Goal: Task Accomplishment & Management: Use online tool/utility

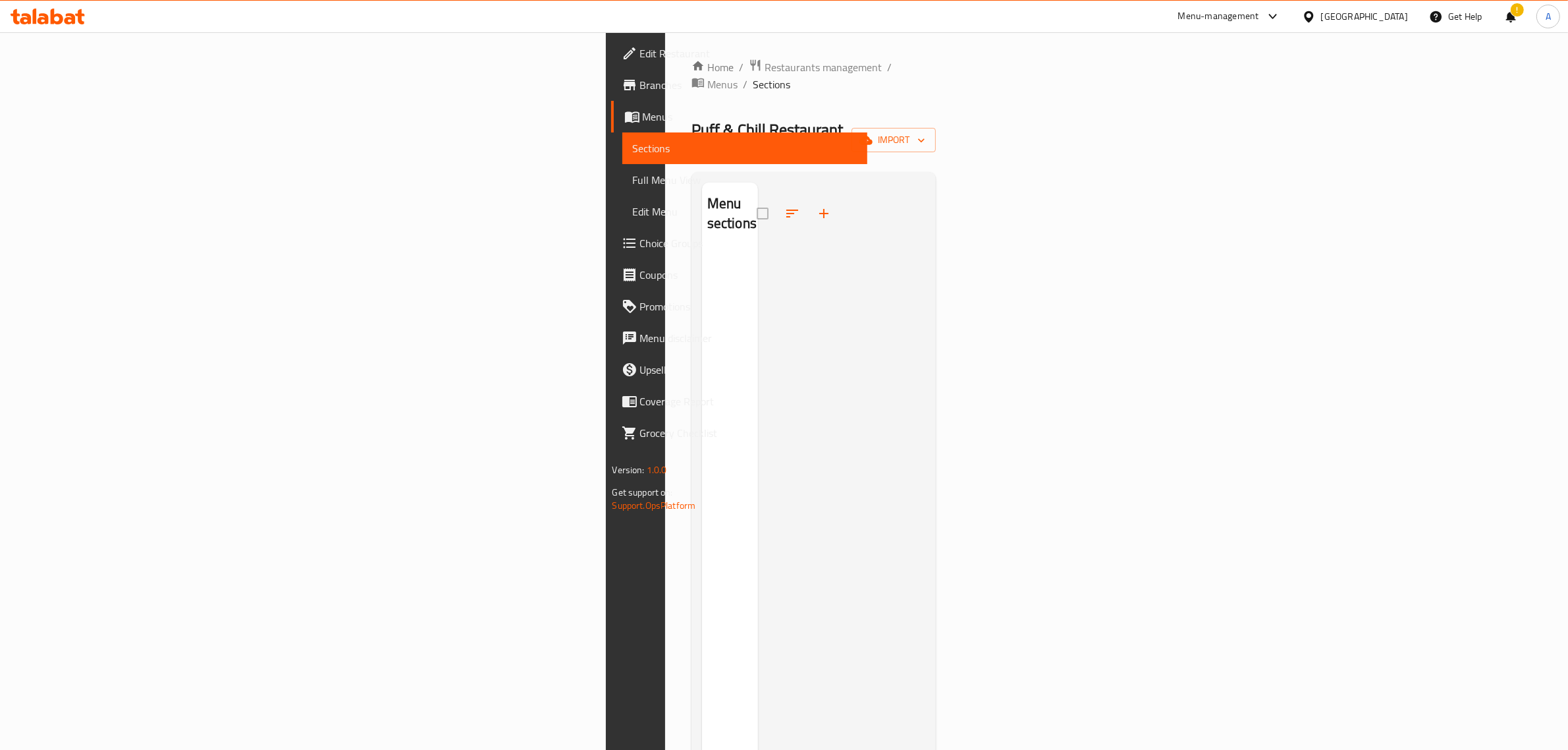
click at [926, 215] on div at bounding box center [842, 557] width 168 height 750
click at [925, 132] on span "import" at bounding box center [893, 140] width 63 height 16
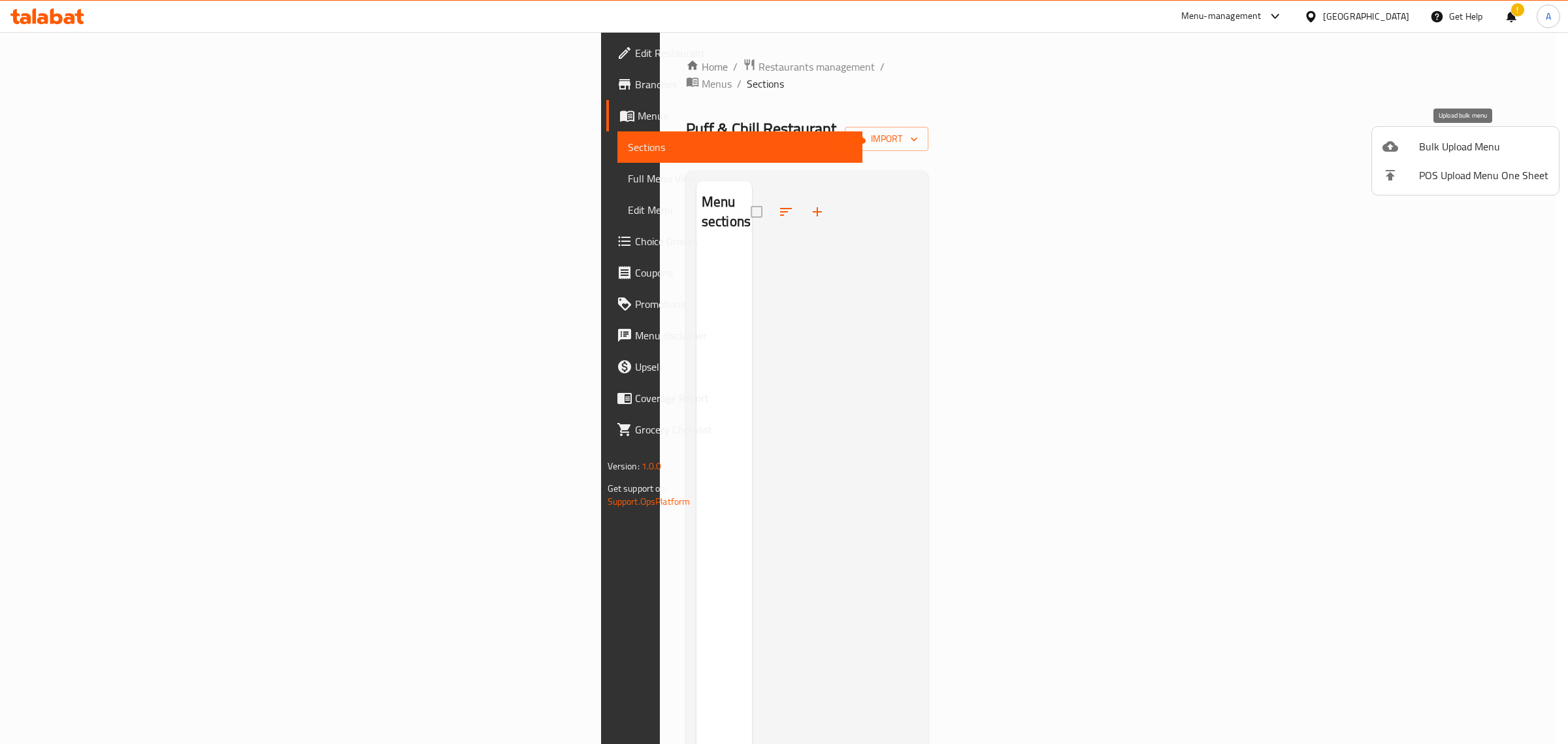
click at [1423, 141] on span "Bulk Upload Menu" at bounding box center [1484, 146] width 130 height 15
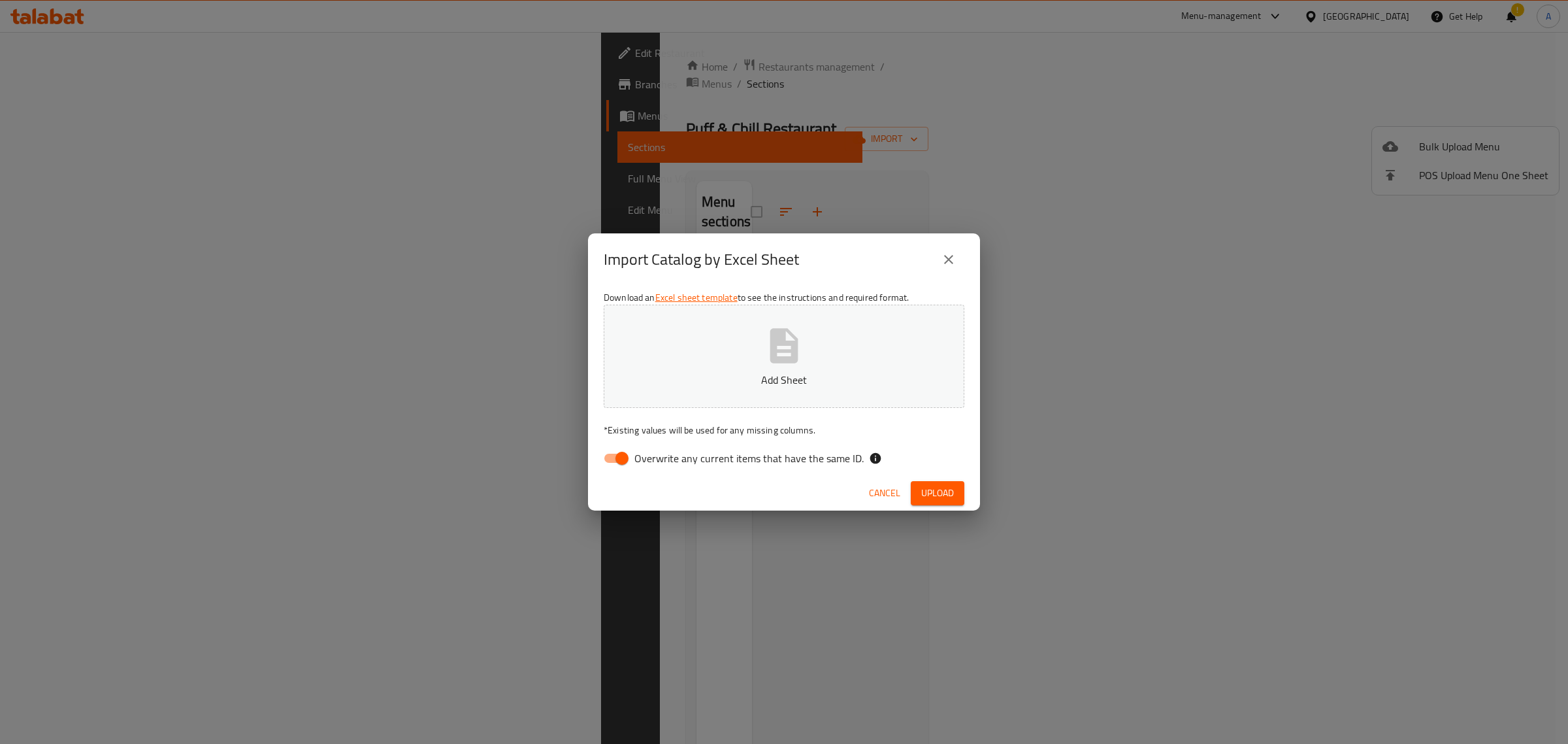
click at [671, 450] on span "Overwrite any current items that have the same ID." at bounding box center [748, 458] width 229 height 15
click at [659, 448] on input "Overwrite any current items that have the same ID." at bounding box center [622, 458] width 74 height 24
checkbox input "false"
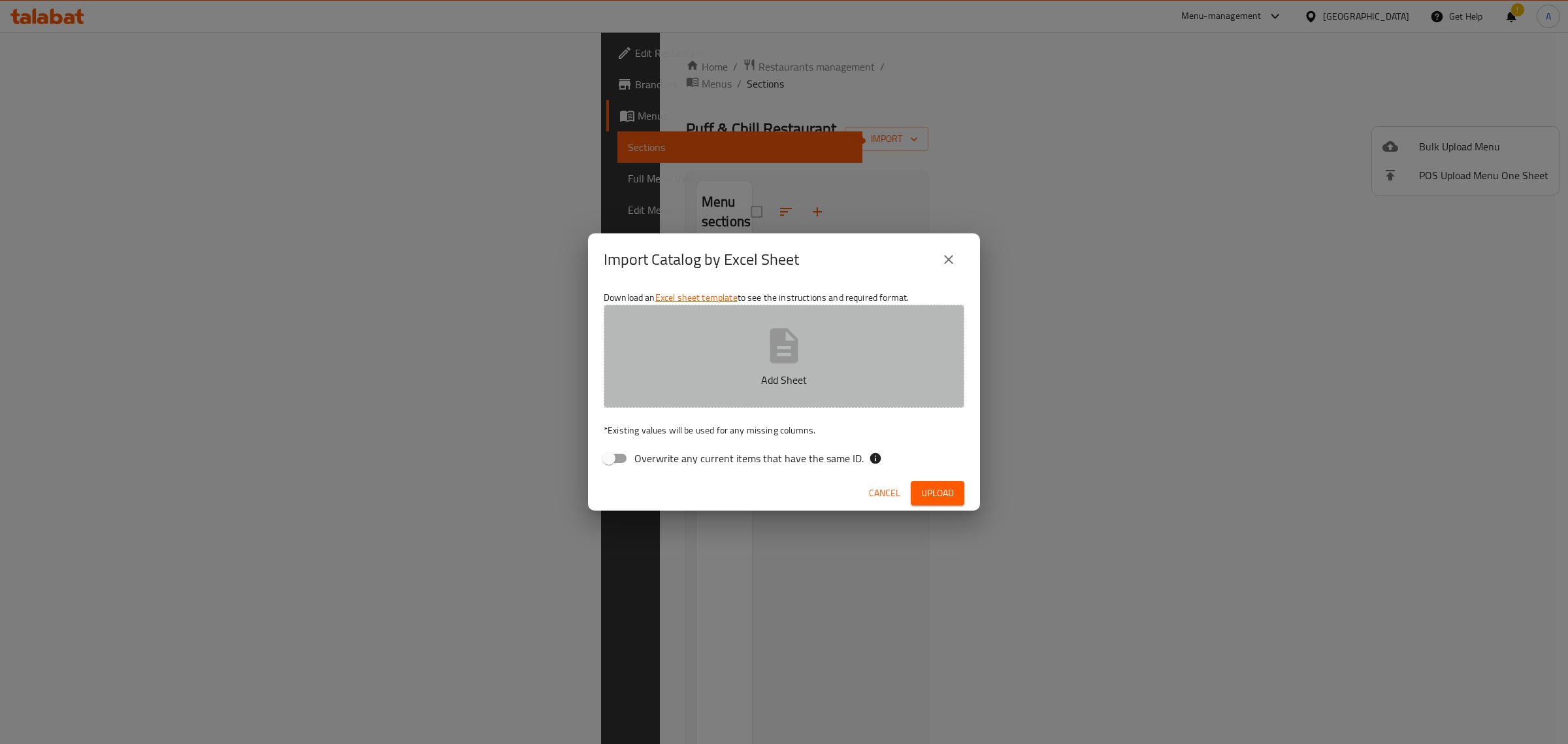
click at [749, 355] on button "Add Sheet" at bounding box center [784, 356] width 361 height 103
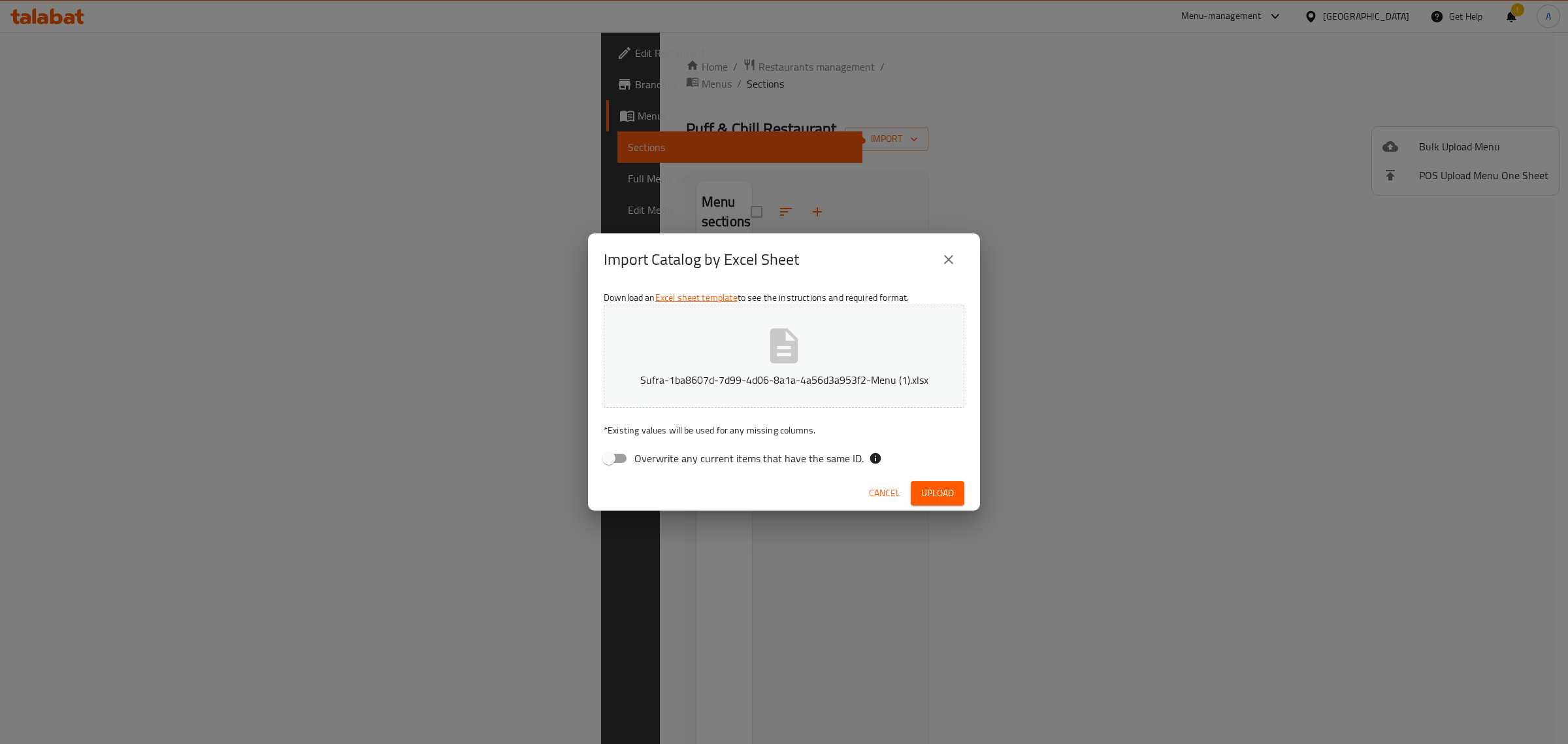
click at [945, 485] on span "Upload" at bounding box center [938, 493] width 33 height 16
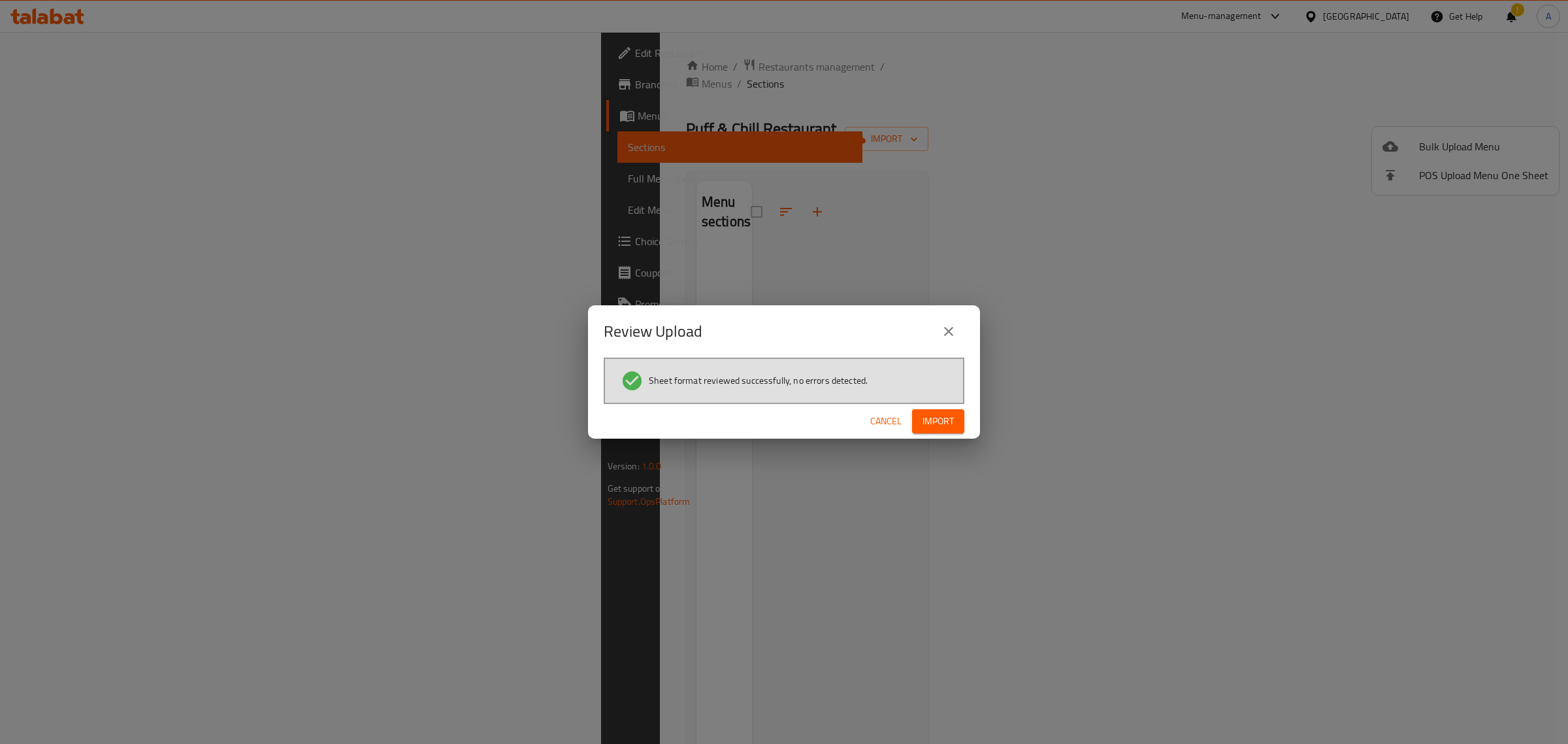
click at [955, 411] on button "Import" at bounding box center [938, 421] width 53 height 24
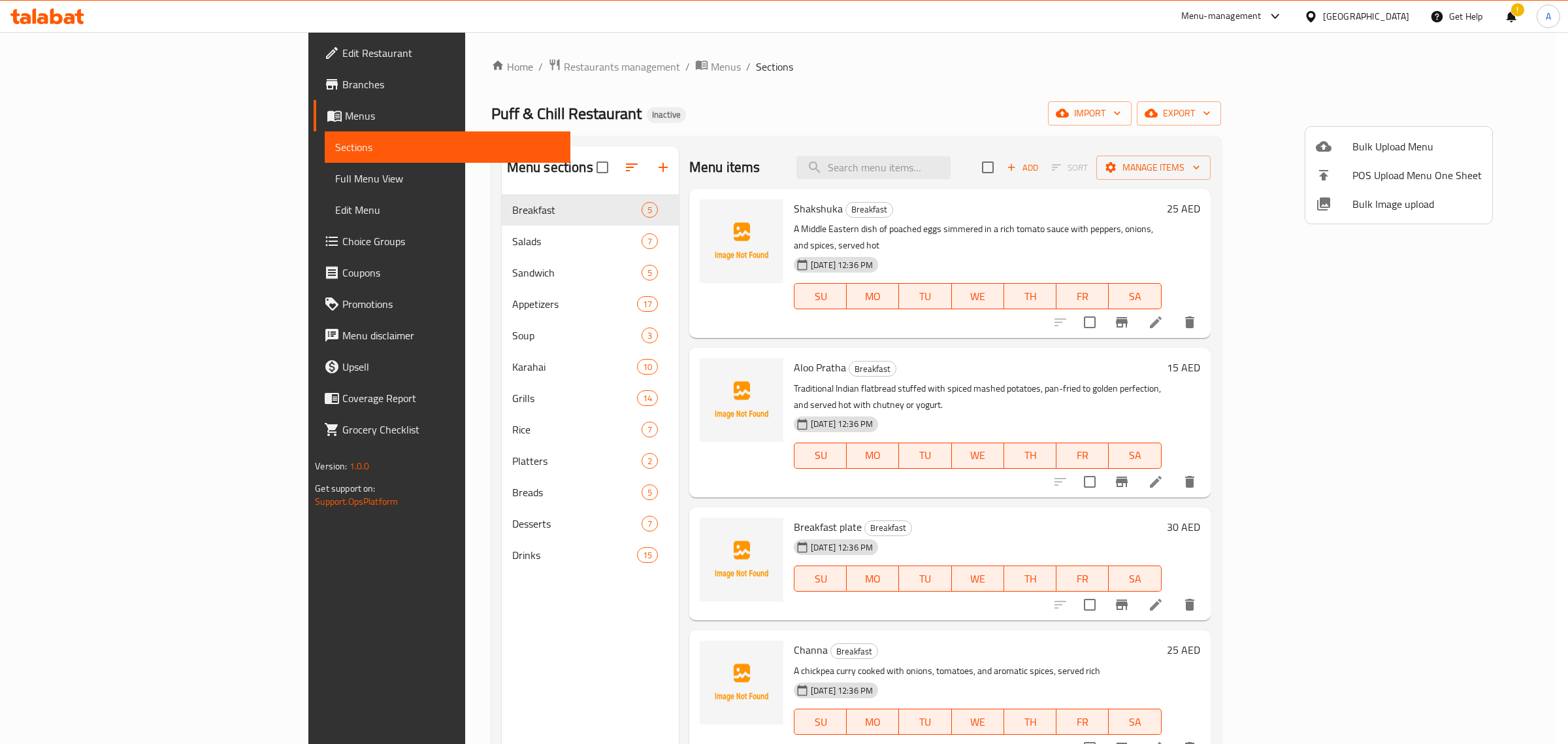
click at [494, 546] on div at bounding box center [784, 372] width 1568 height 744
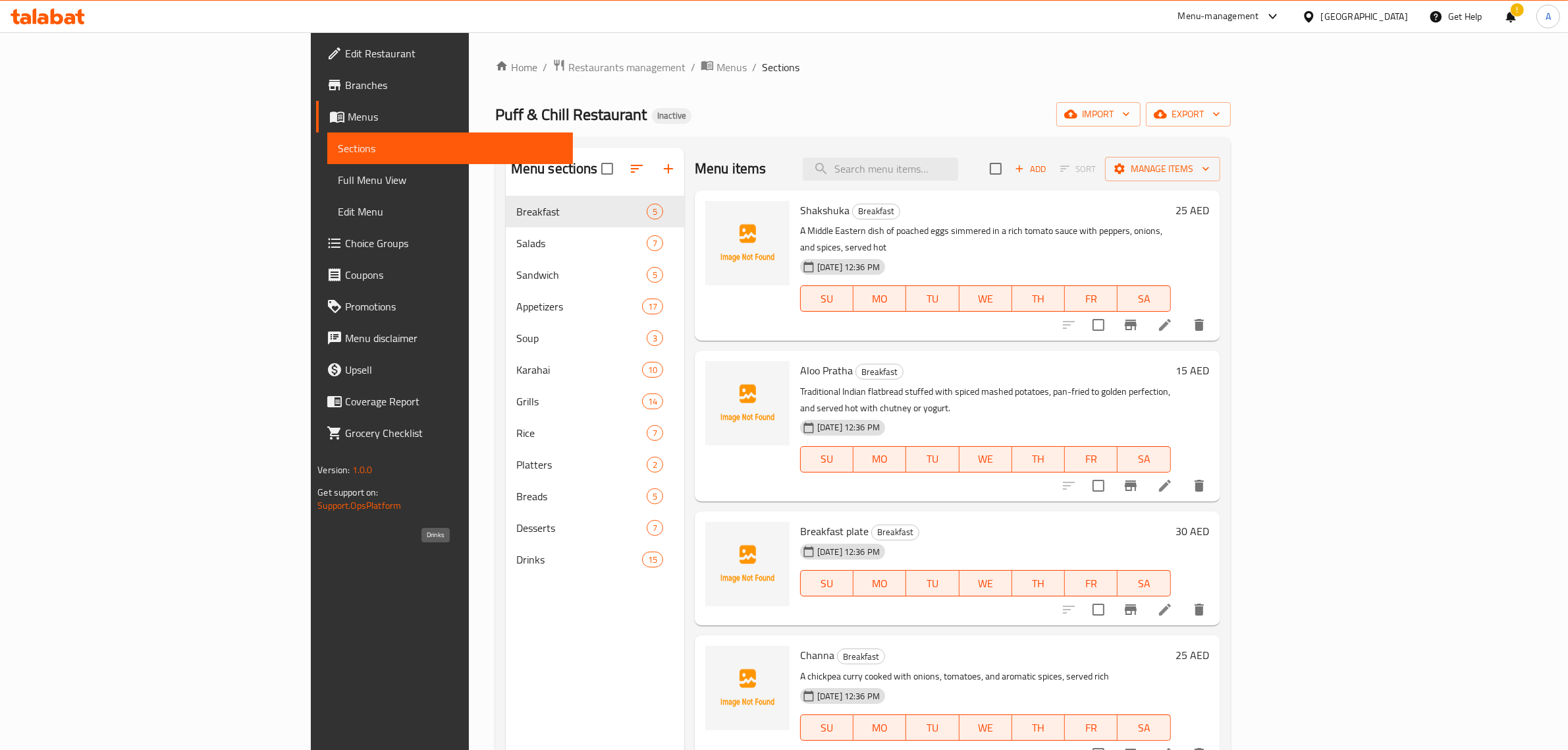
click at [516, 552] on span "Drinks" at bounding box center [579, 559] width 126 height 16
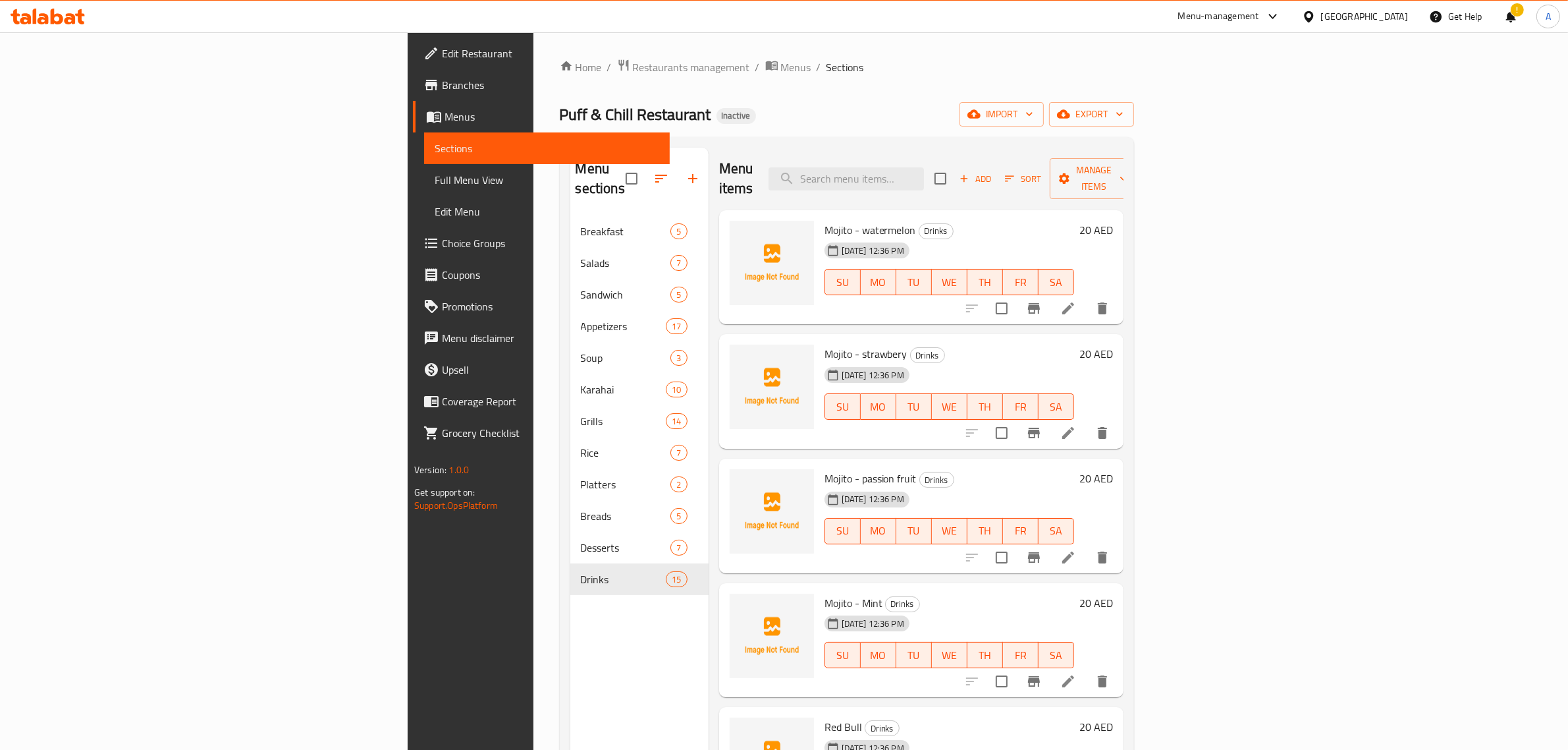
drag, startPoint x: 130, startPoint y: 185, endPoint x: 158, endPoint y: 1, distance: 186.1
click at [435, 185] on span "Full Menu View" at bounding box center [547, 179] width 225 height 16
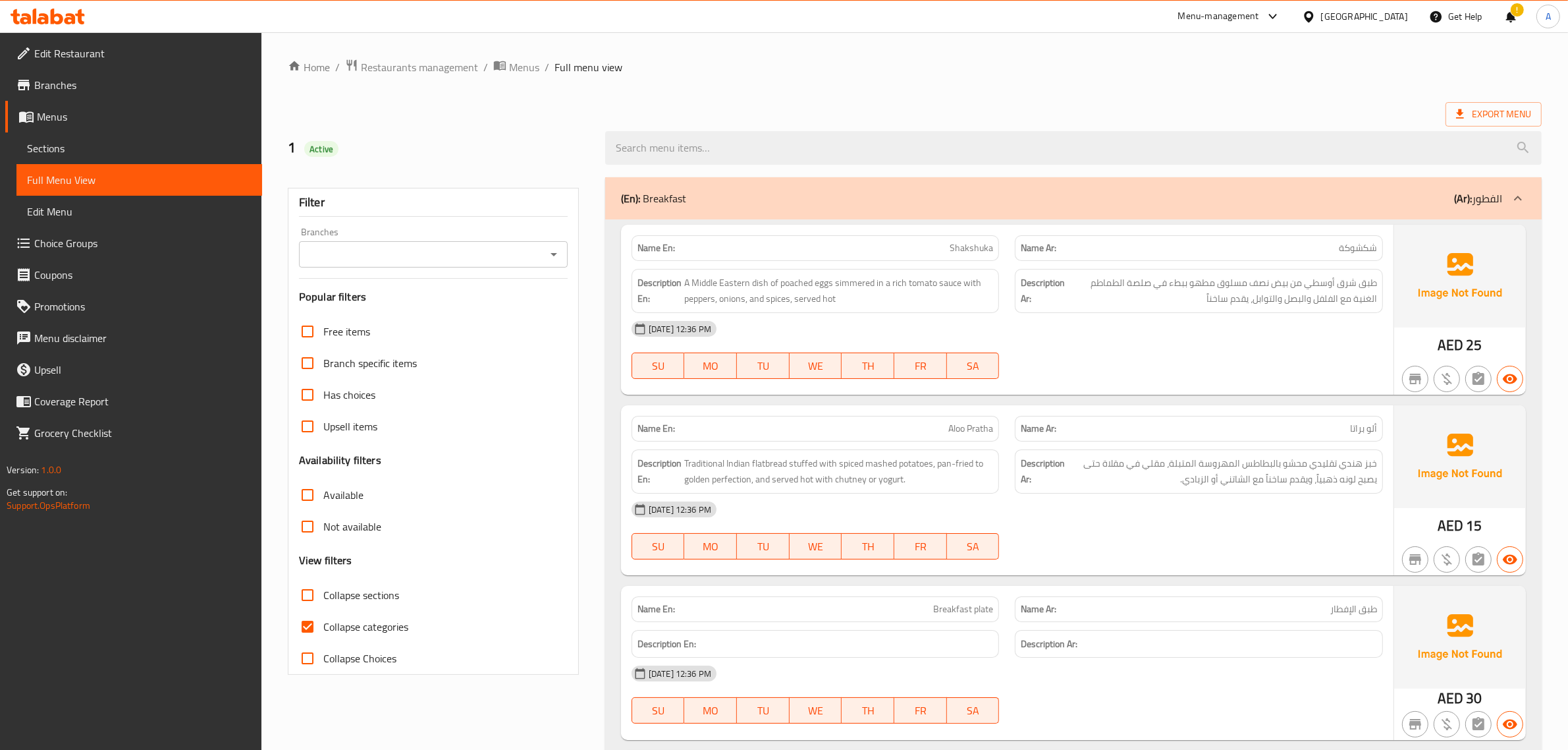
click at [346, 628] on span "Collapse categories" at bounding box center [365, 626] width 85 height 16
click at [323, 628] on input "Collapse categories" at bounding box center [308, 627] width 32 height 32
checkbox input "false"
